Goal: Browse casually: Explore the website without a specific task or goal

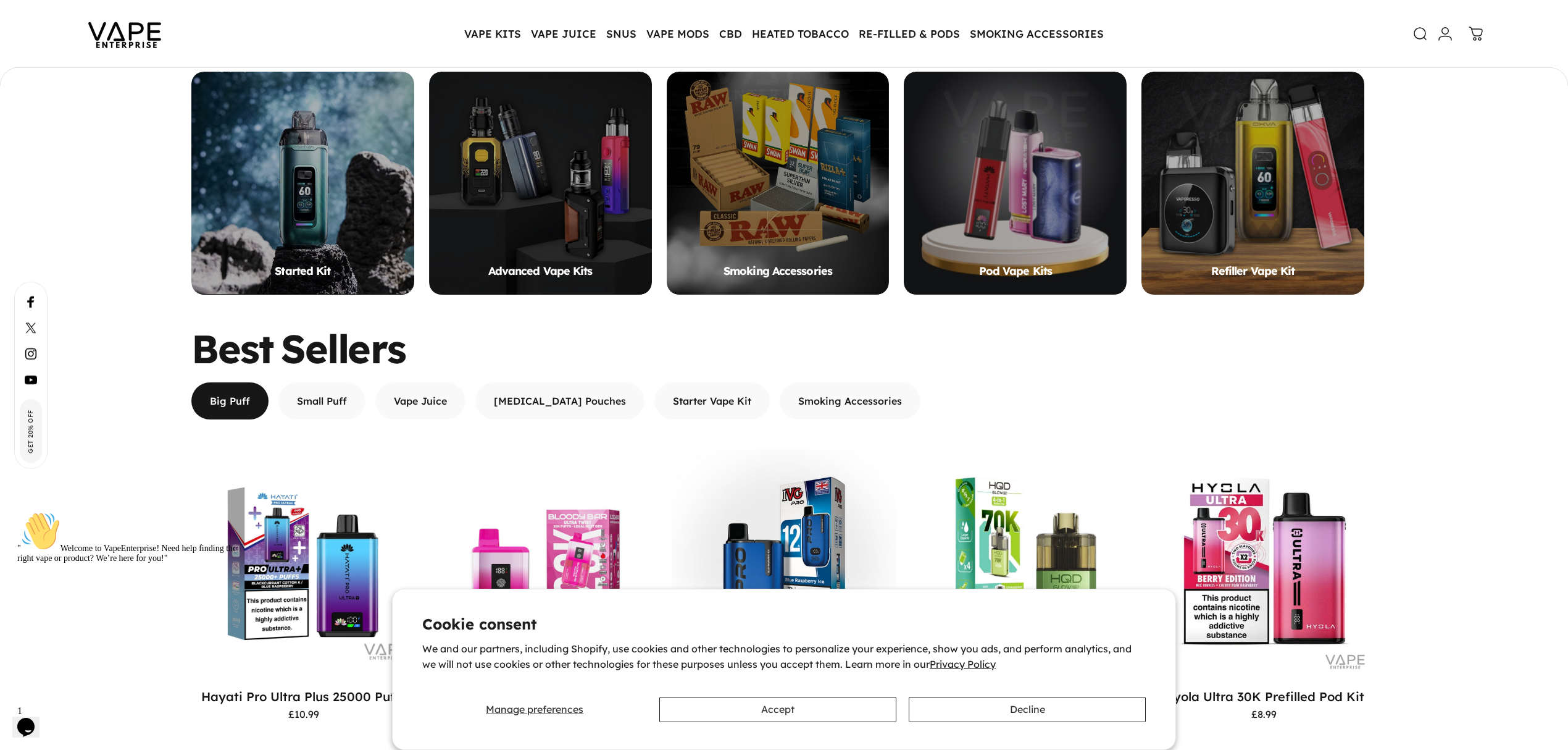
scroll to position [1352, 0]
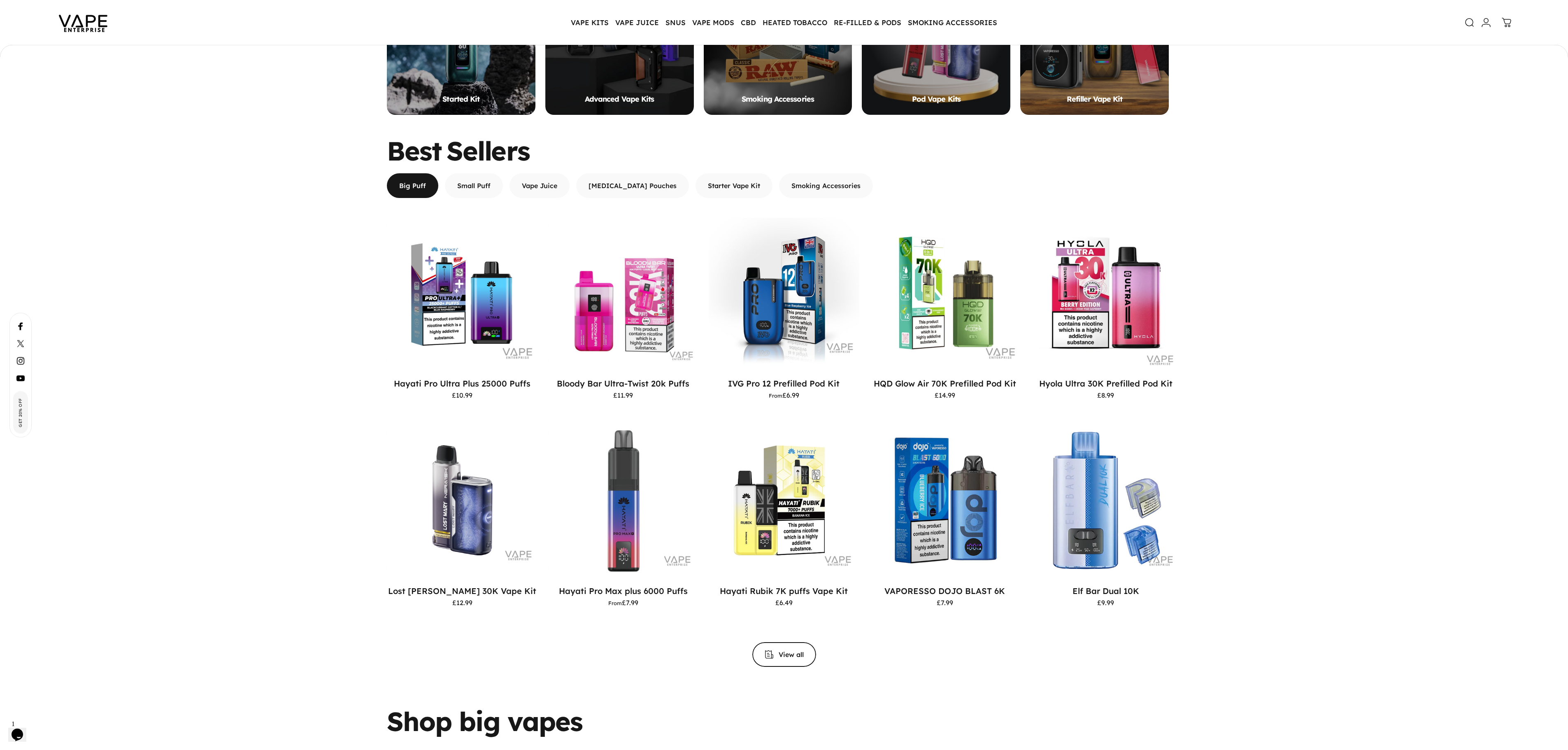
scroll to position [654, 0]
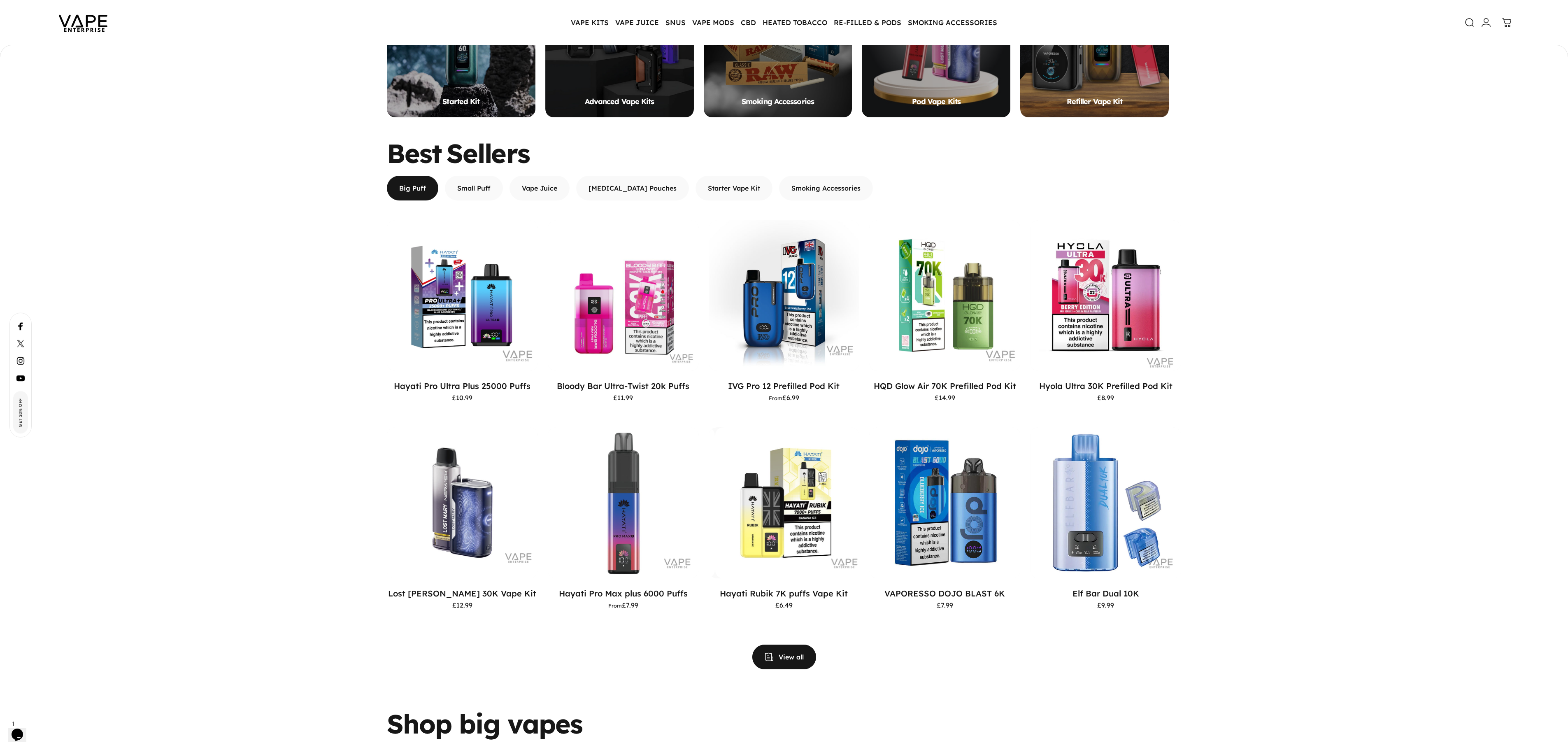
click at [782, 499] on span "View all products in the Big Puff Vapes collection" at bounding box center [785, 657] width 96 height 49
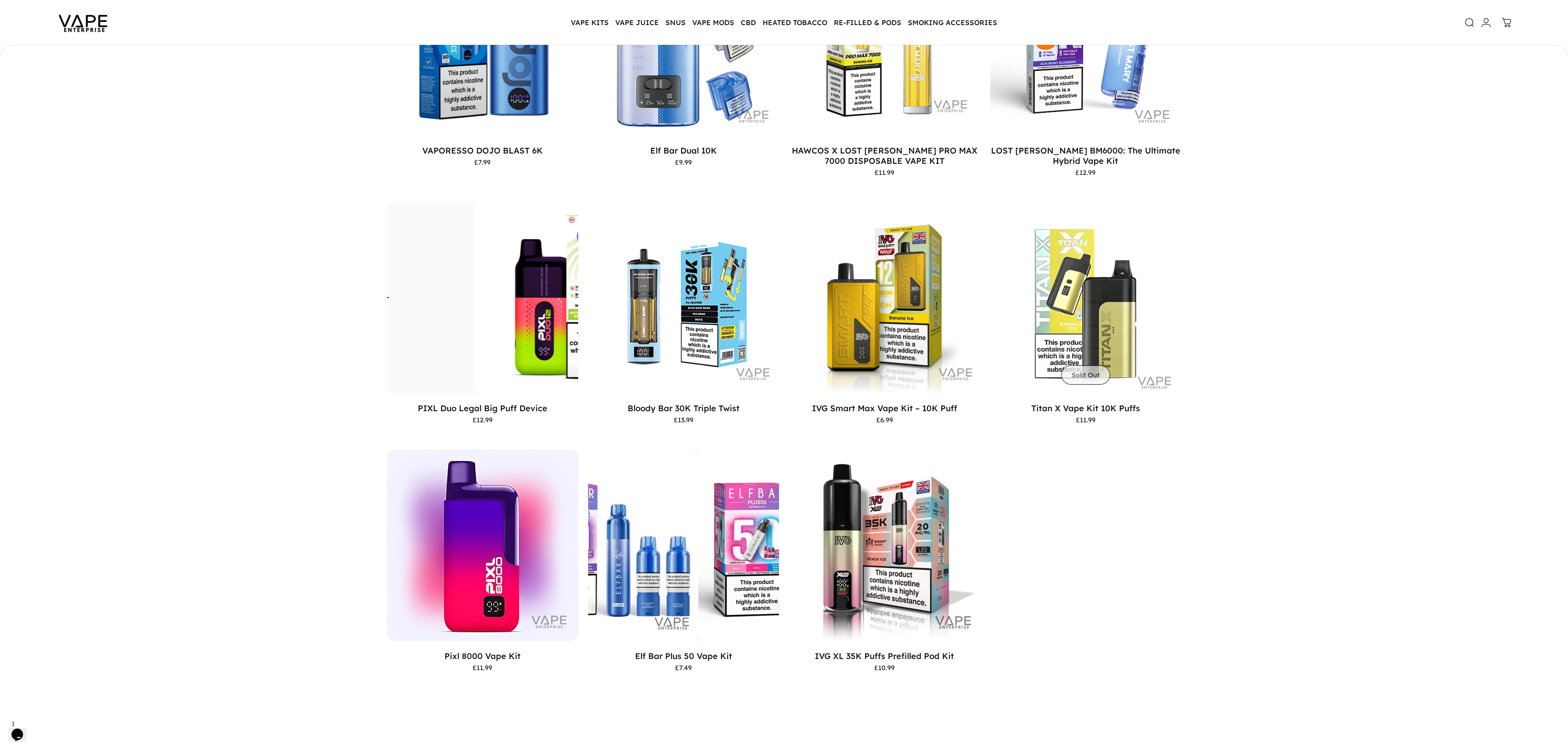
scroll to position [783, 0]
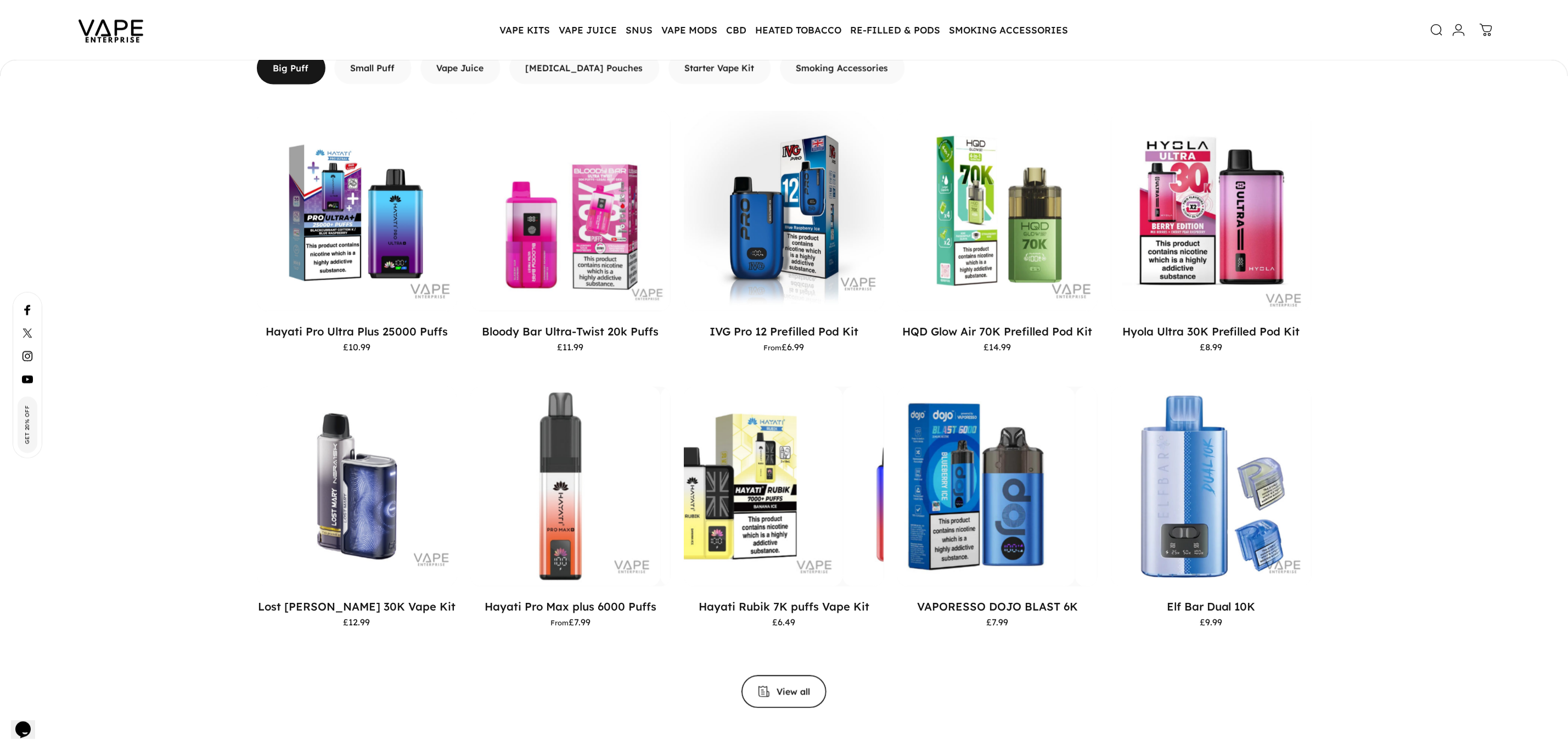
scroll to position [1097, 0]
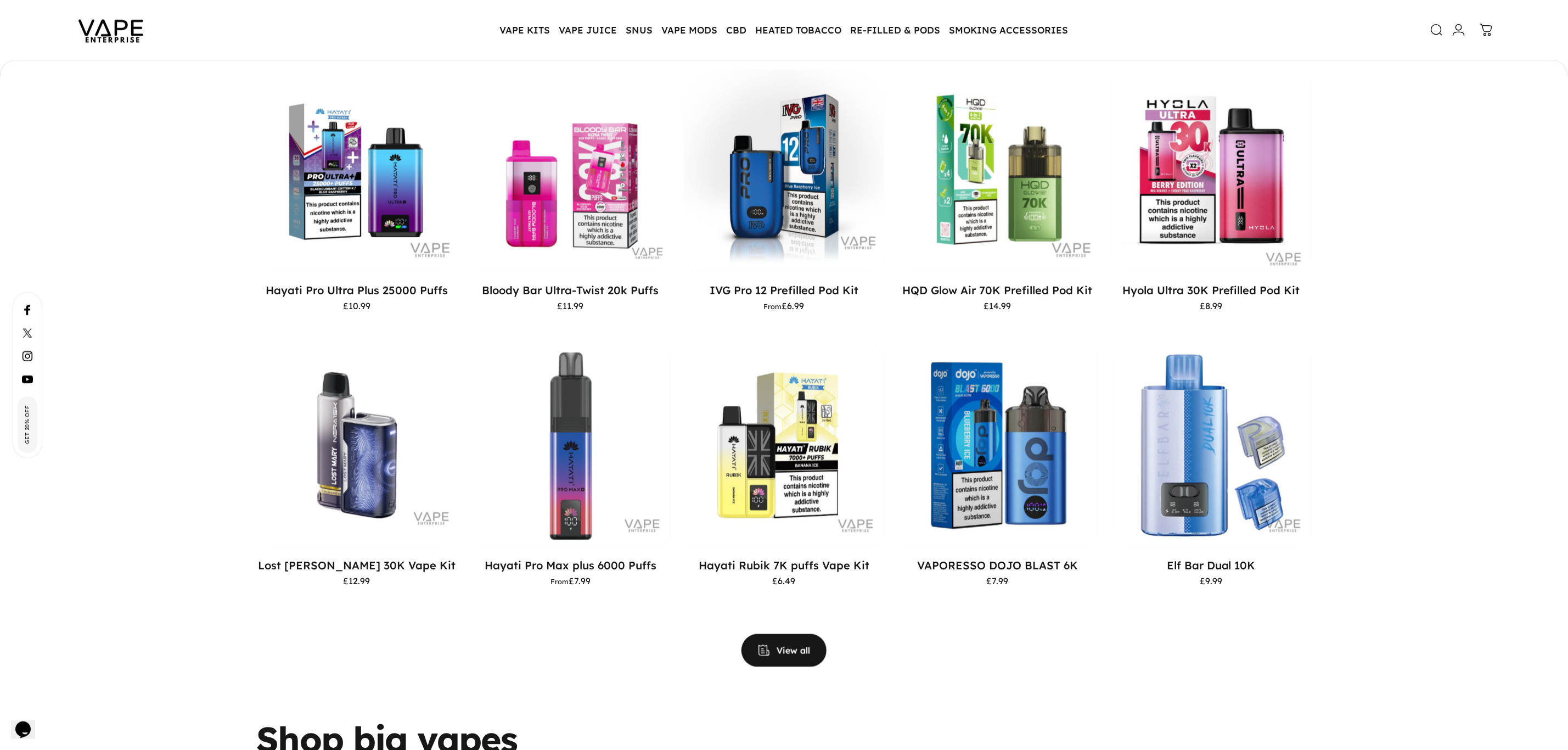
click at [781, 644] on span "View all products in the Big Puff Vapes collection" at bounding box center [784, 650] width 128 height 66
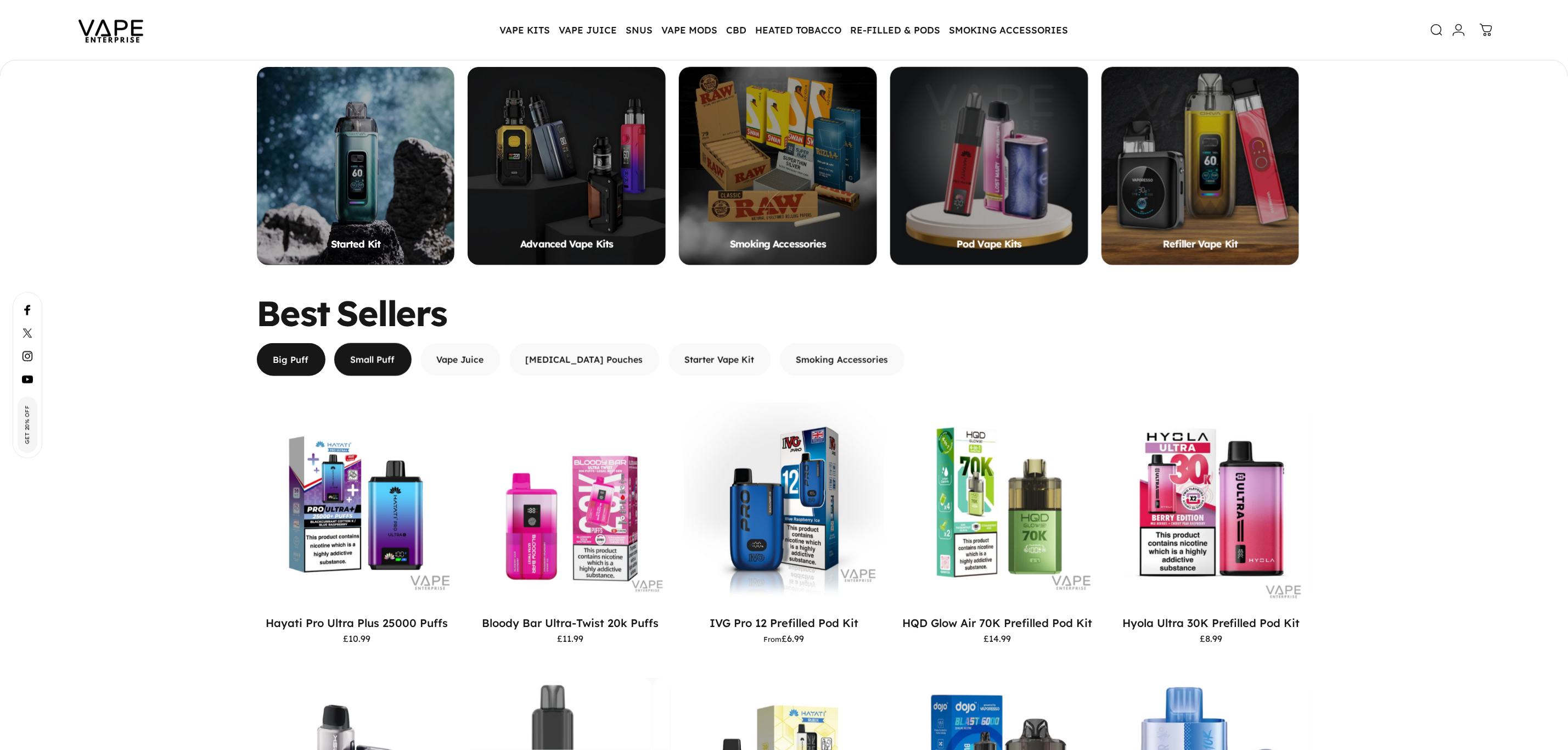
scroll to position [797, 0]
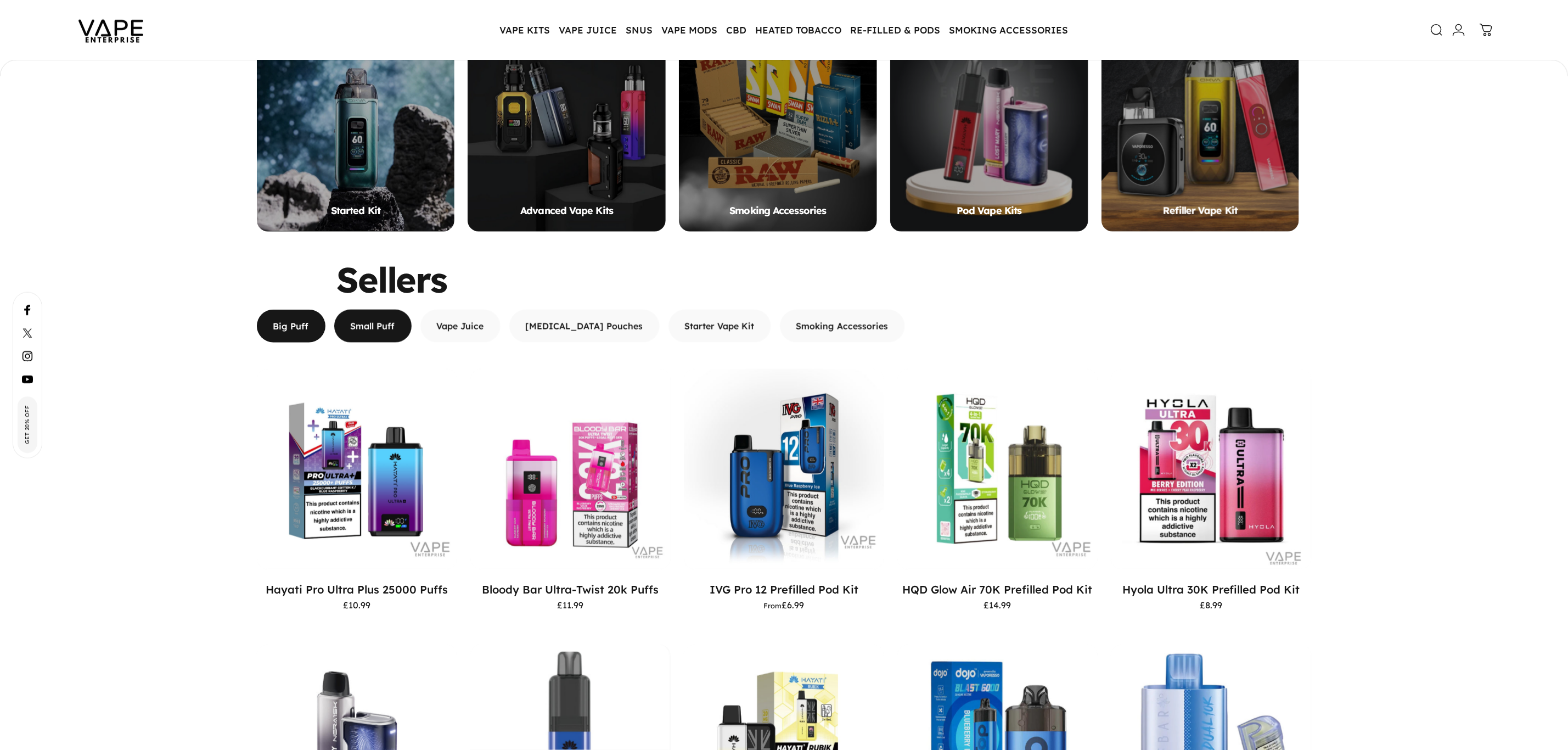
click at [389, 321] on span "button" at bounding box center [372, 325] width 116 height 66
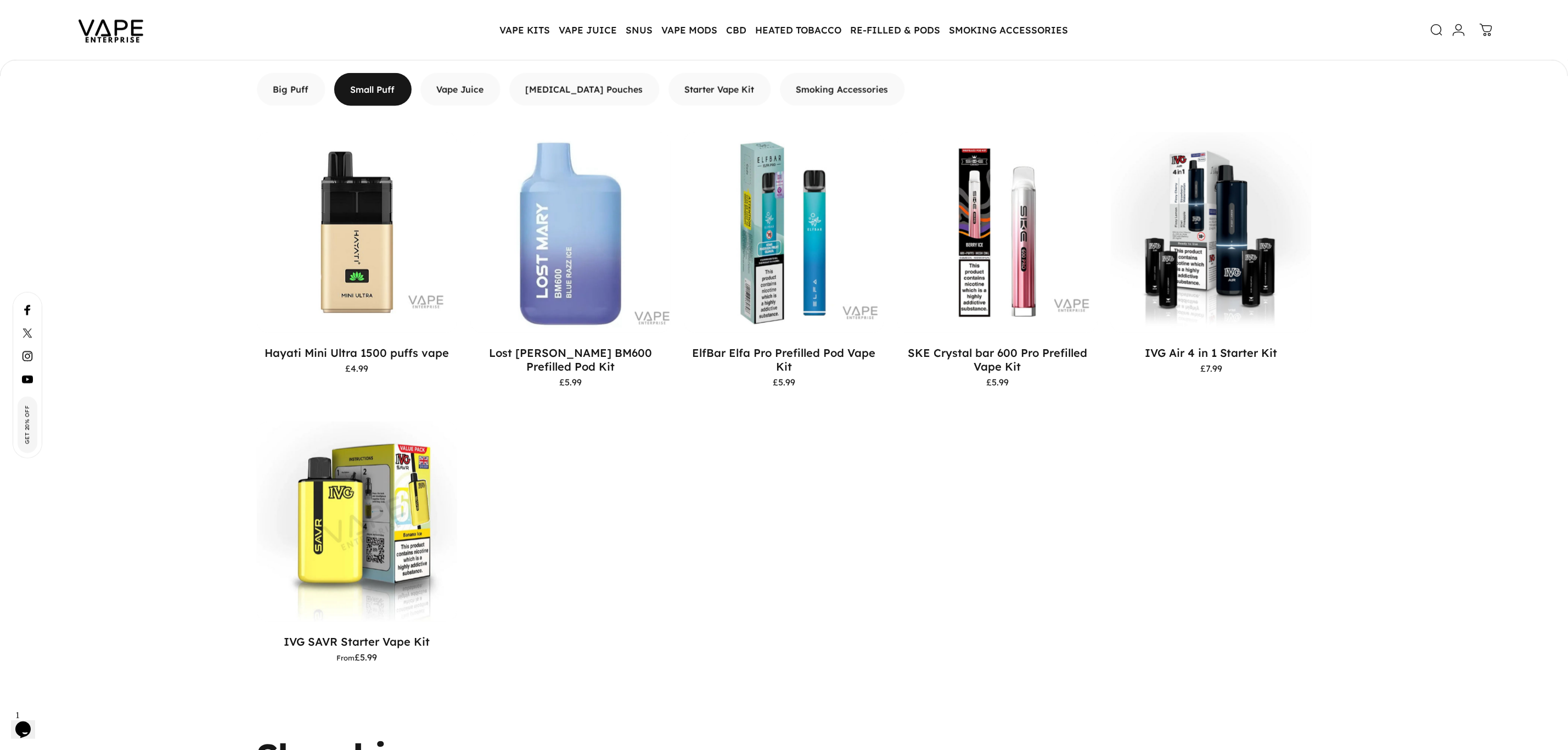
scroll to position [962, 0]
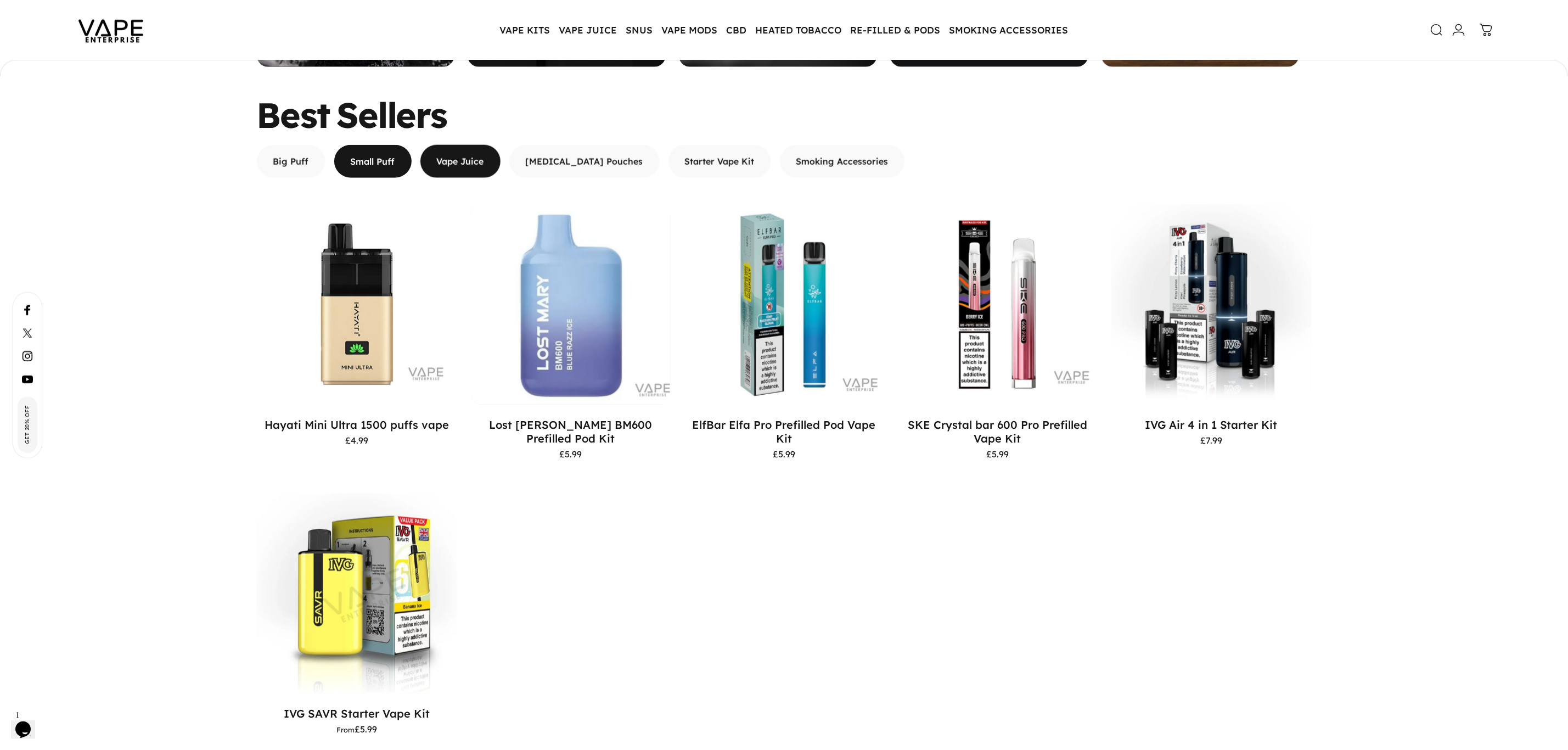
click at [461, 171] on span "button" at bounding box center [460, 161] width 120 height 66
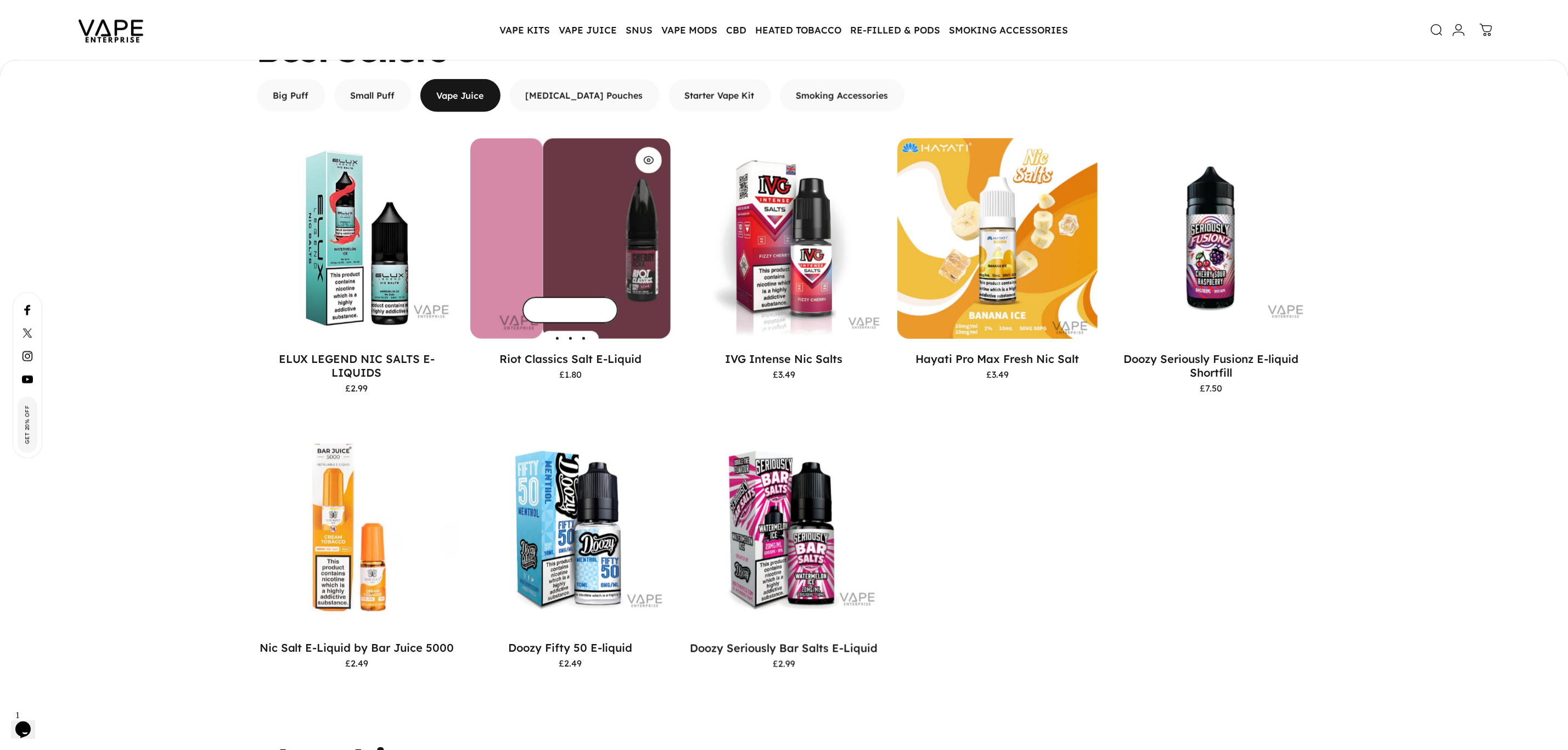
scroll to position [1127, 0]
